Goal: Entertainment & Leisure: Browse casually

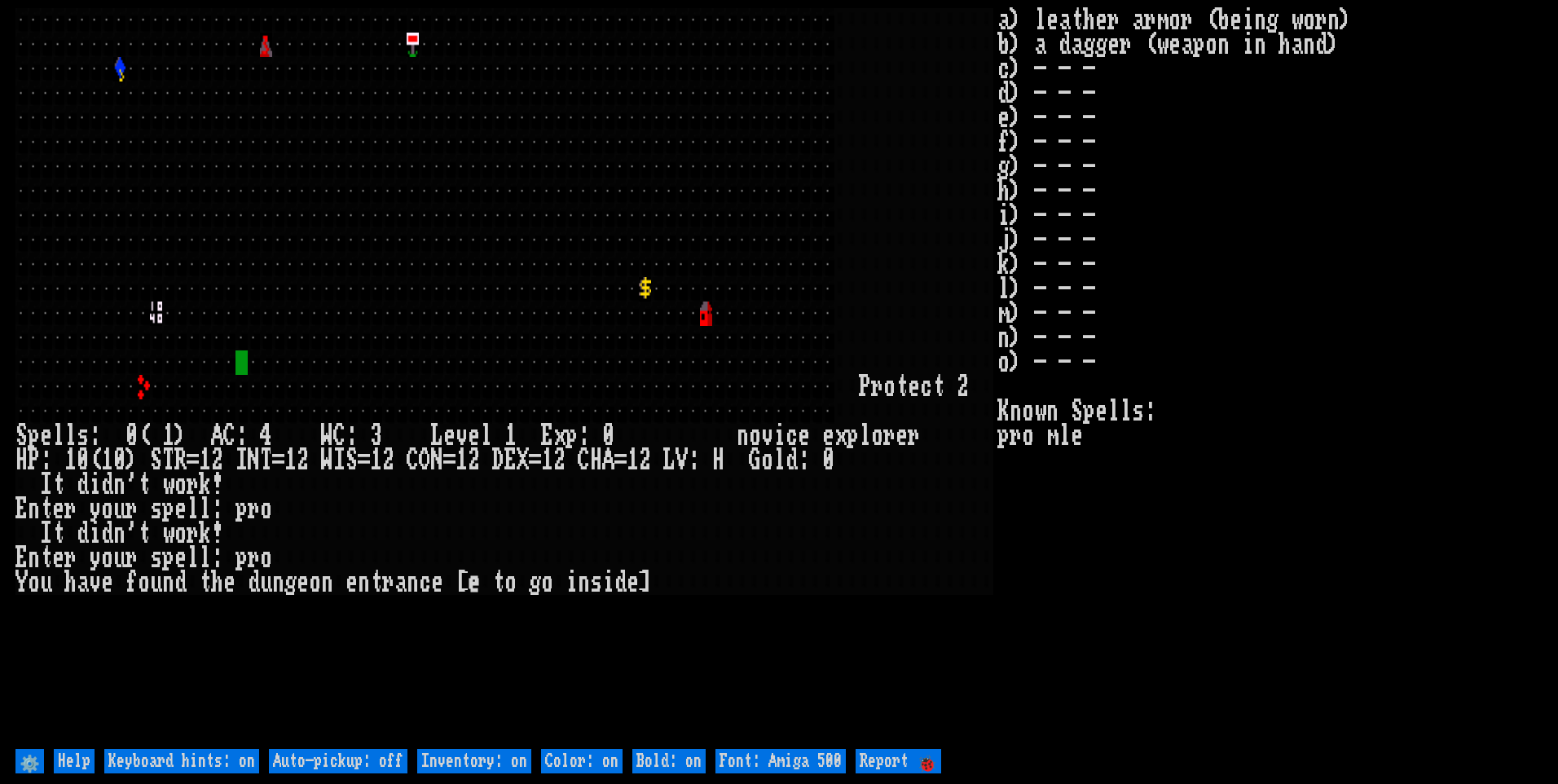
click at [349, 751] on off "Auto-pickup: off" at bounding box center [338, 761] width 138 height 24
type off "Auto-pickup: on"
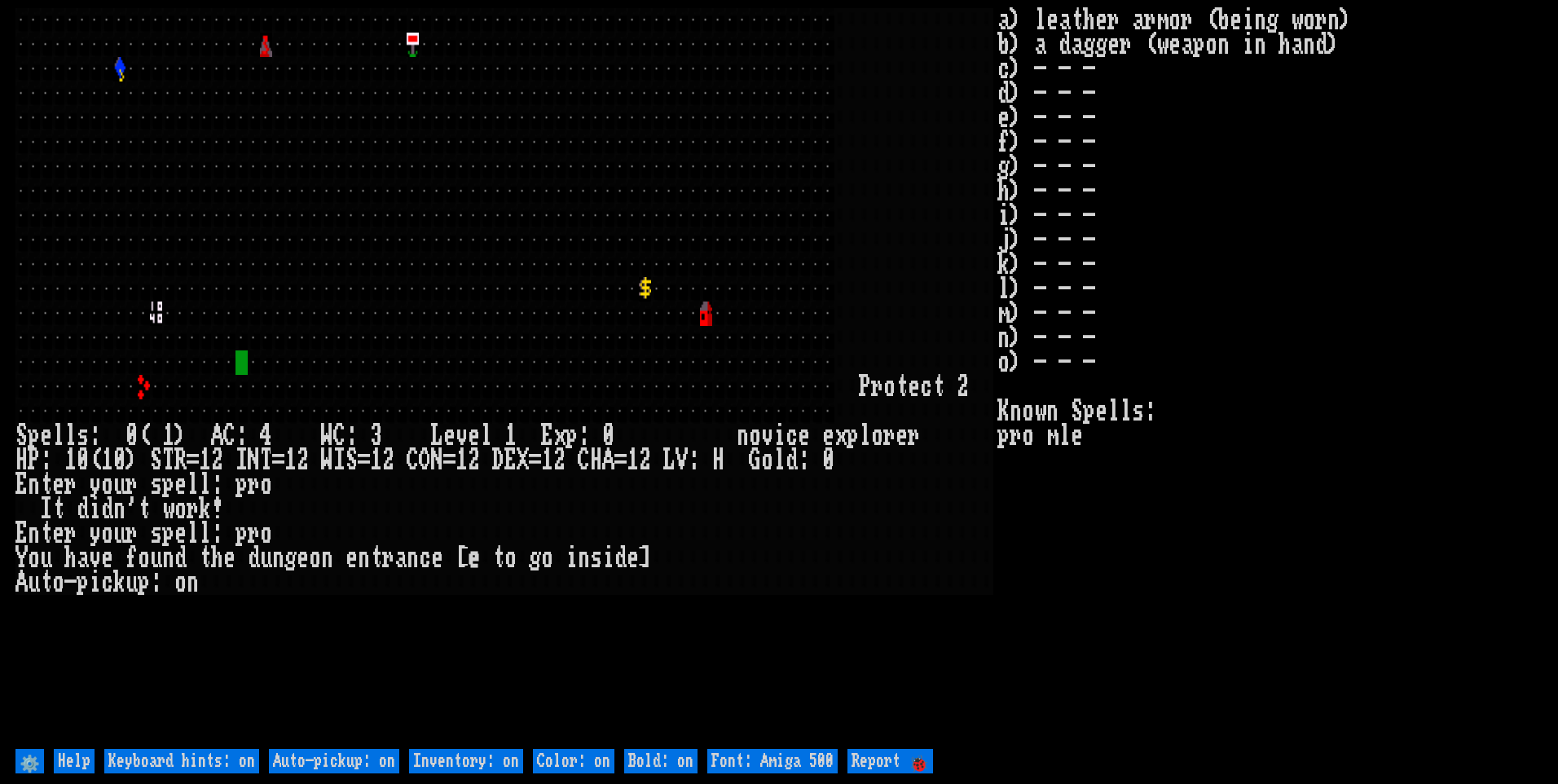
drag, startPoint x: 485, startPoint y: 766, endPoint x: 497, endPoint y: 763, distance: 12.4
click at [486, 765] on on "Inventory: on" at bounding box center [466, 761] width 114 height 24
type on "Inventory: off"
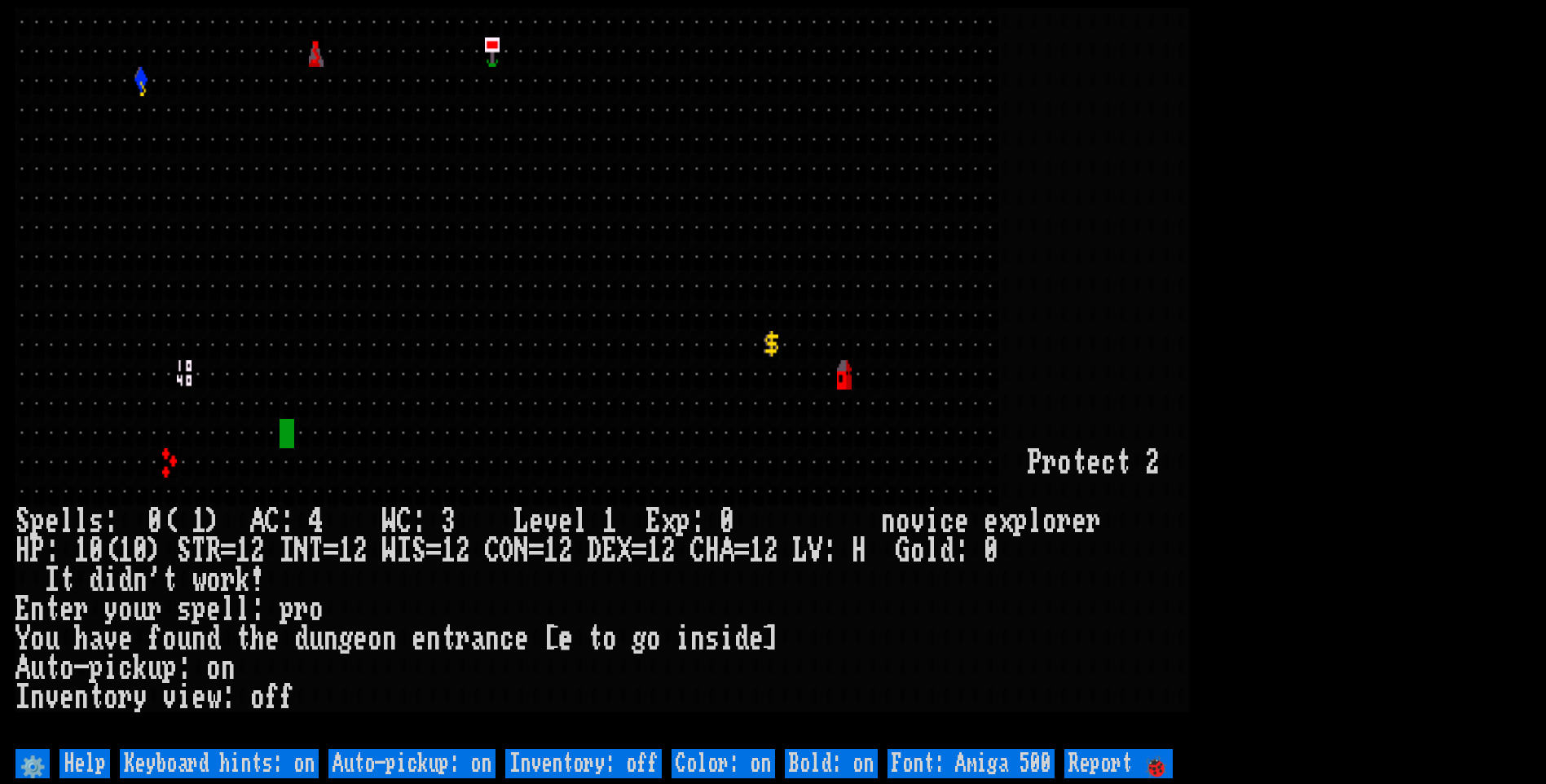
click at [966, 753] on 500 "Font: Amiga 500" at bounding box center [971, 763] width 167 height 29
type 500 "Font: Amiga 1200"
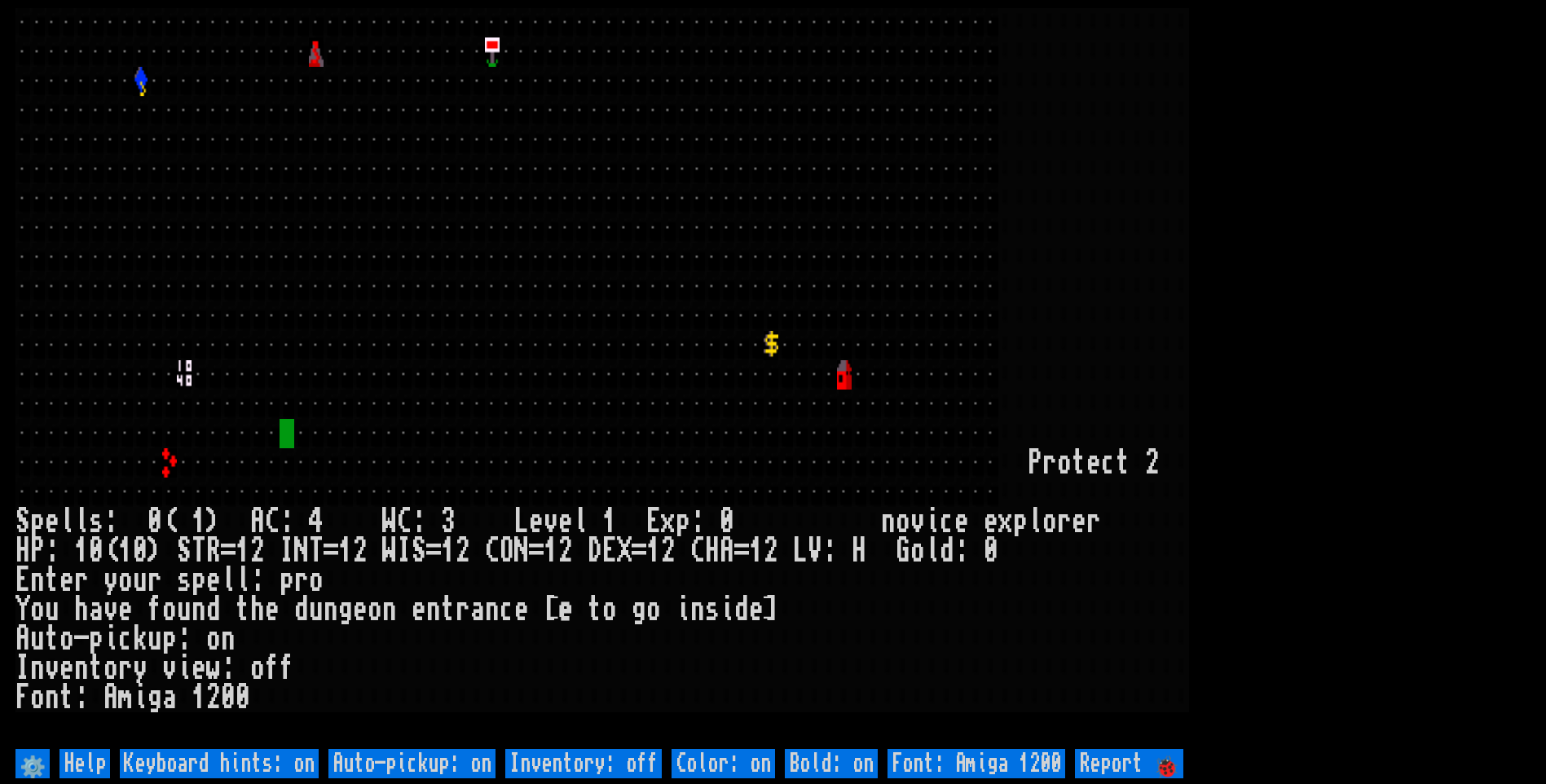
click at [1402, 158] on larn at bounding box center [773, 377] width 1515 height 737
